Goal: Navigation & Orientation: Find specific page/section

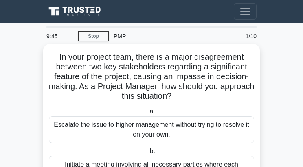
scroll to position [41, 0]
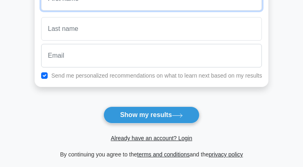
scroll to position [73, 0]
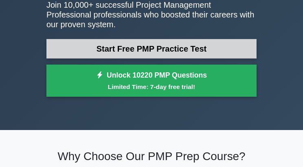
scroll to position [41, 0]
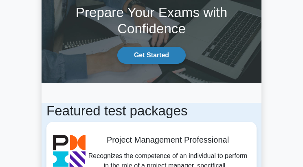
scroll to position [81, 0]
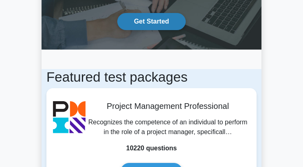
click at [138, 22] on link "Get Started" at bounding box center [151, 21] width 68 height 17
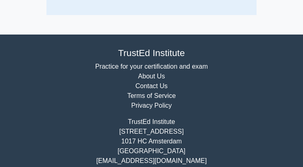
scroll to position [3996, 0]
